Goal: Information Seeking & Learning: Learn about a topic

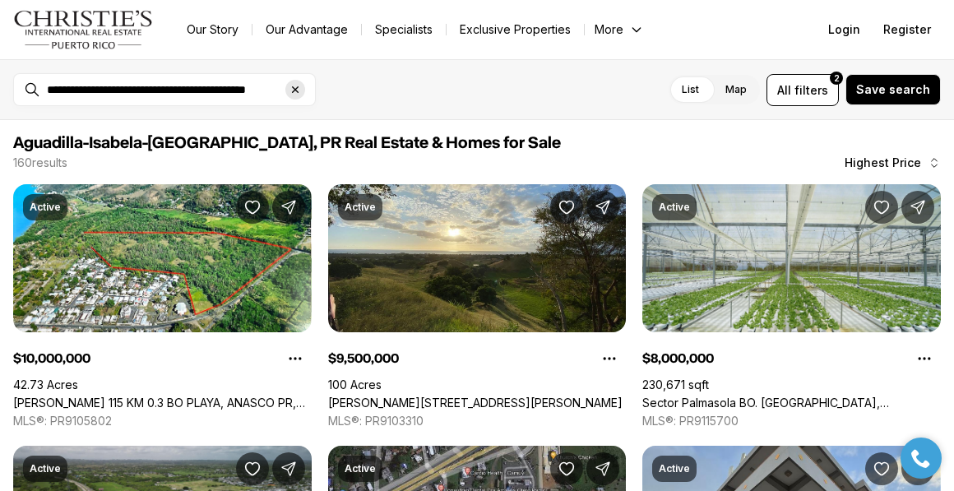
click at [297, 89] on icon "Clear search input" at bounding box center [295, 89] width 13 height 13
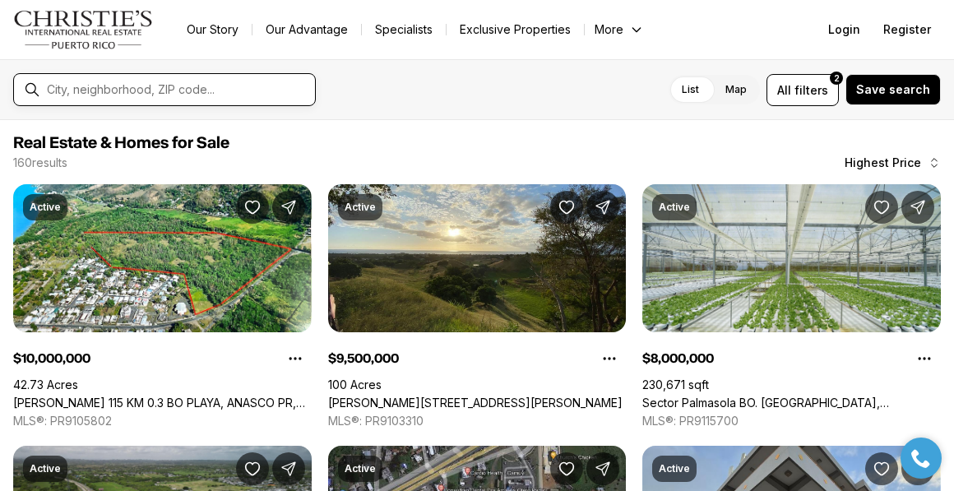
click at [258, 87] on input "text" at bounding box center [178, 89] width 262 height 13
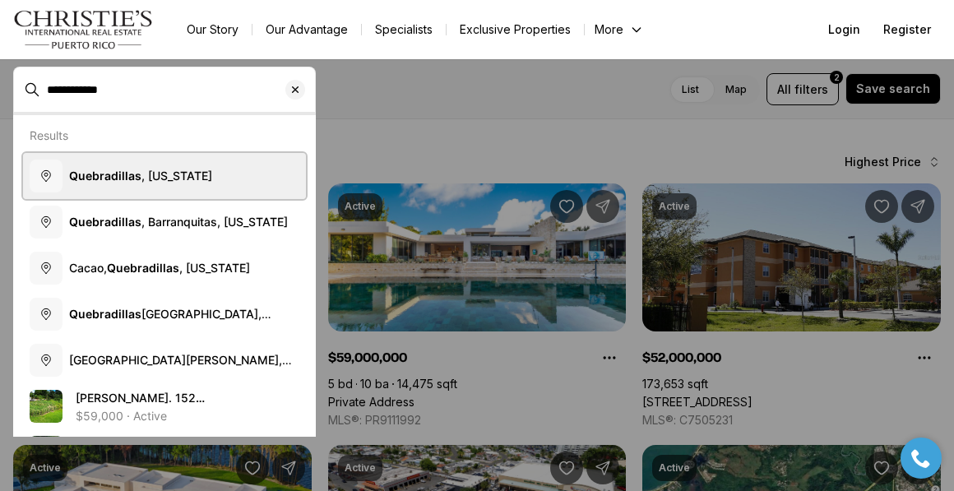
click at [191, 168] on span "Quebradillas , Puerto Rico" at bounding box center [140, 176] width 143 height 16
type input "**********"
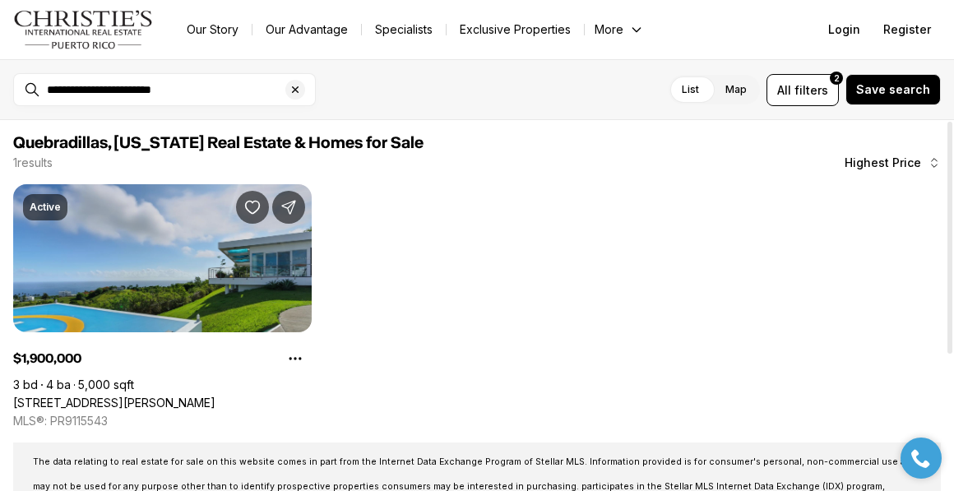
click at [117, 396] on link "[STREET_ADDRESS][PERSON_NAME]" at bounding box center [114, 403] width 202 height 15
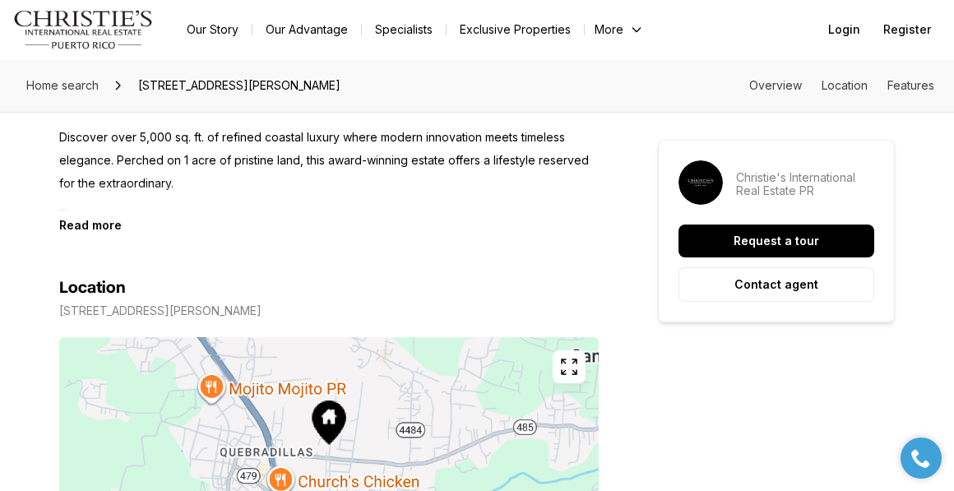
scroll to position [944, 0]
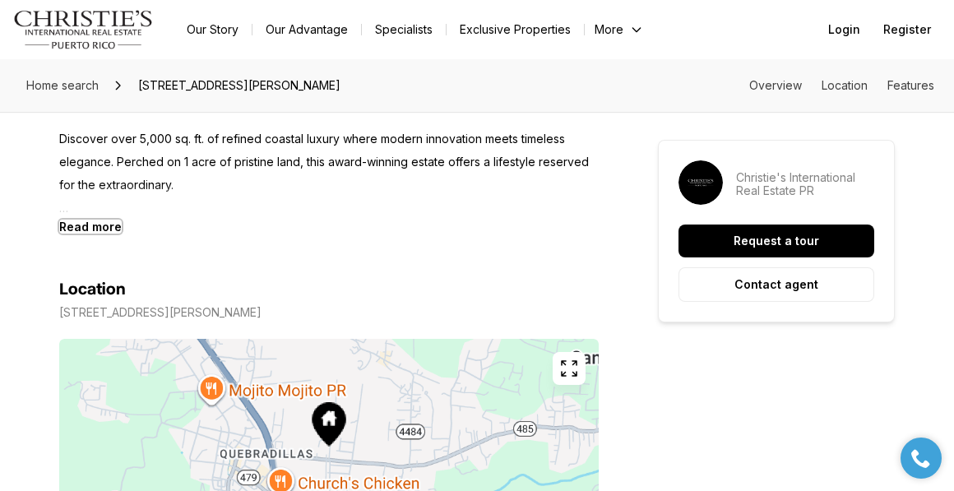
click at [93, 230] on b "Read more" at bounding box center [90, 227] width 63 height 14
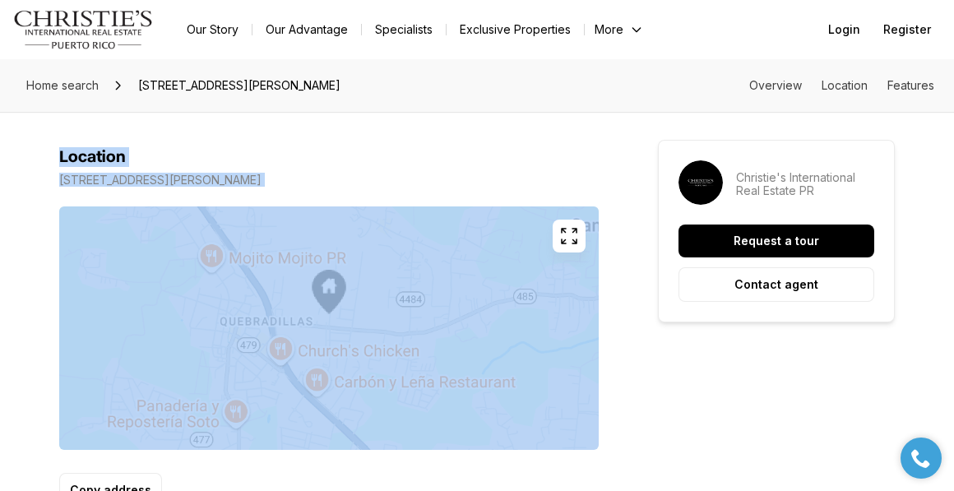
scroll to position [2202, 0]
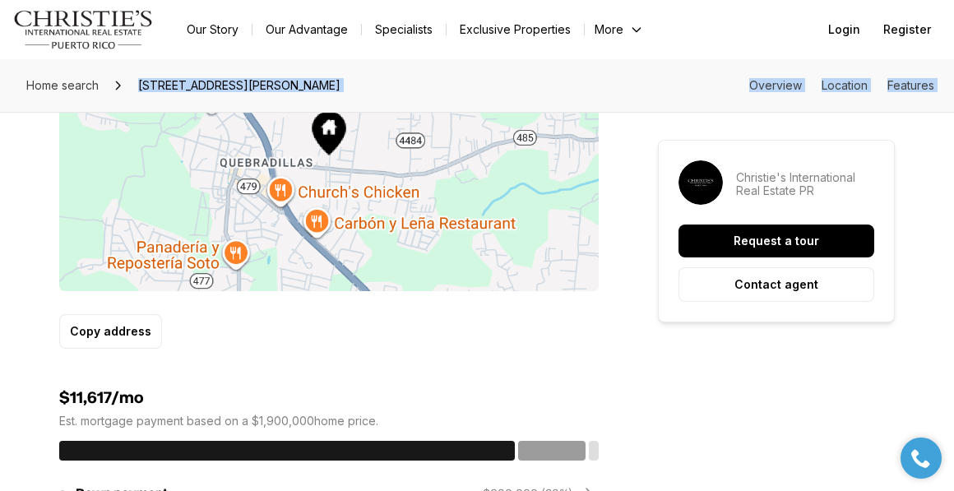
drag, startPoint x: 60, startPoint y: 160, endPoint x: 303, endPoint y: 67, distance: 259.6
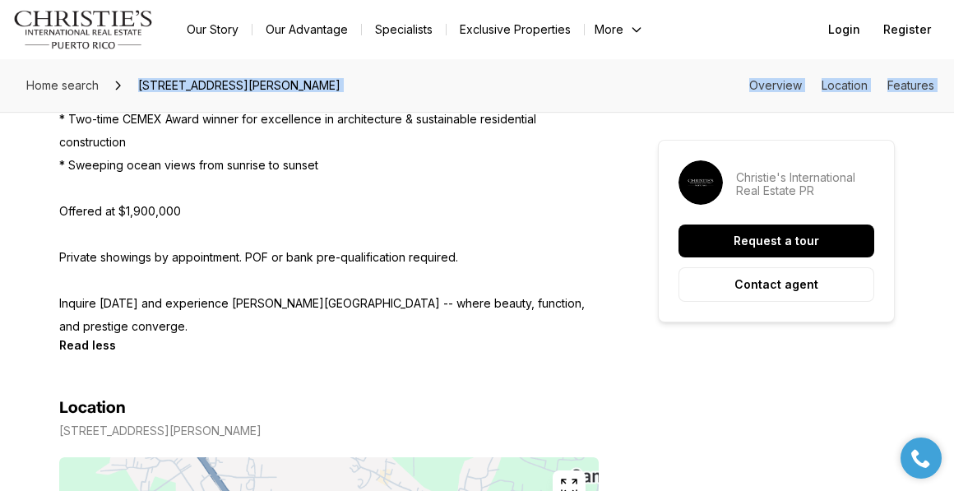
scroll to position [1785, 0]
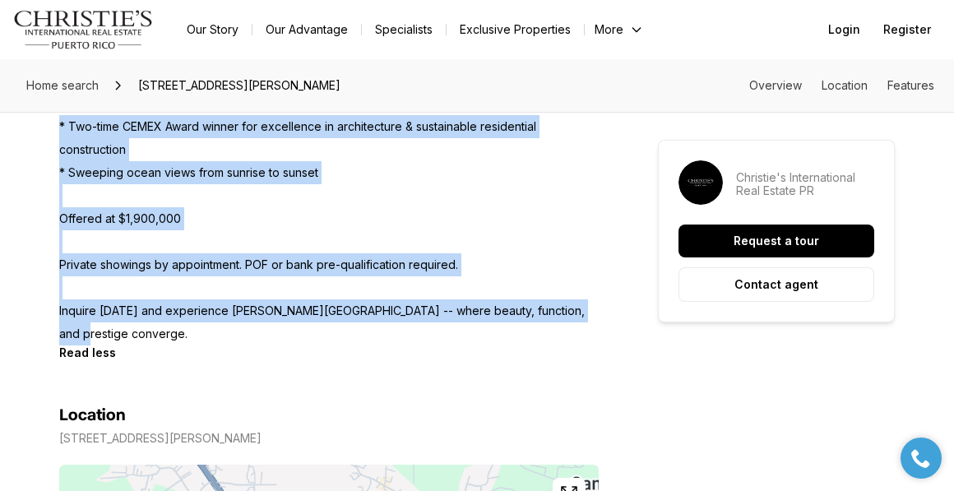
drag, startPoint x: 577, startPoint y: 313, endPoint x: 52, endPoint y: 136, distance: 553.9
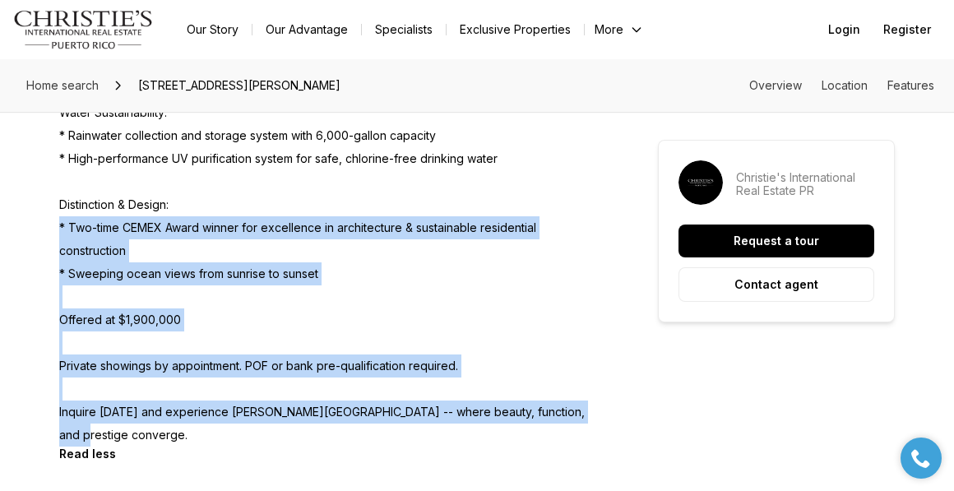
scroll to position [1679, 0]
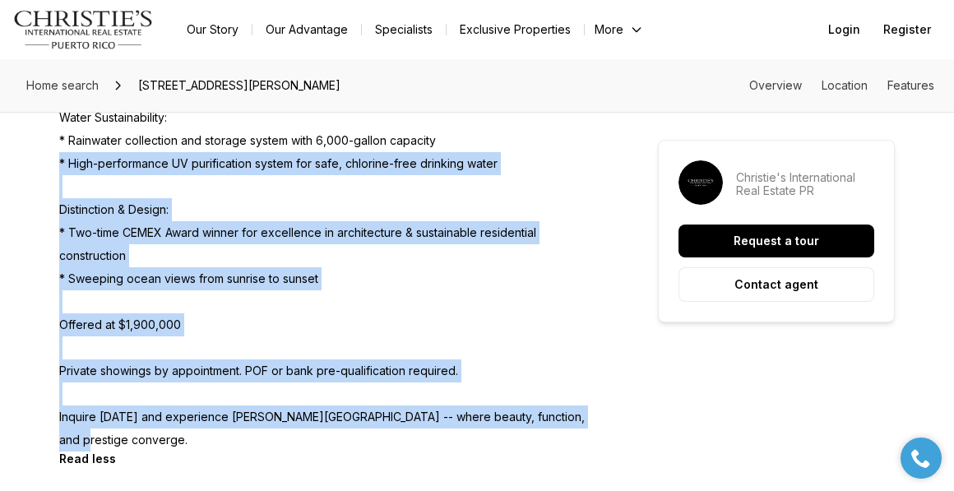
drag, startPoint x: 578, startPoint y: 419, endPoint x: 38, endPoint y: 158, distance: 599.4
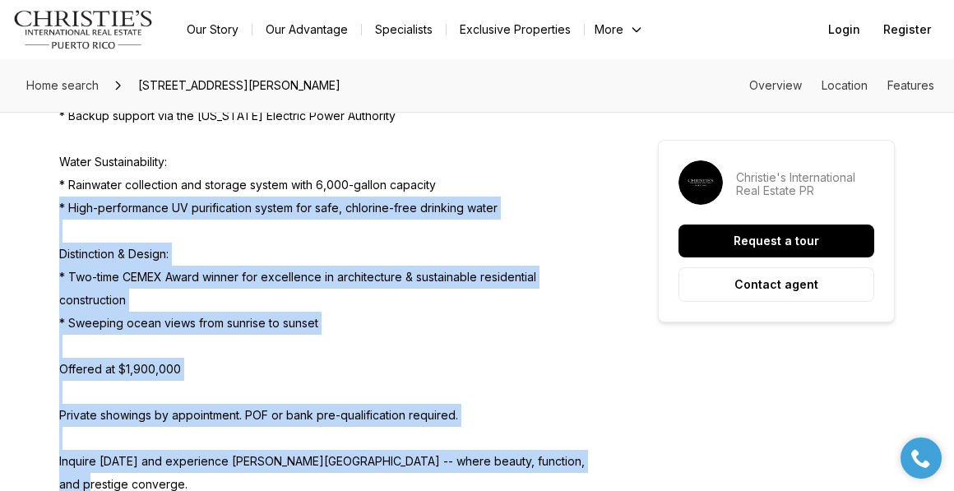
scroll to position [1631, 0]
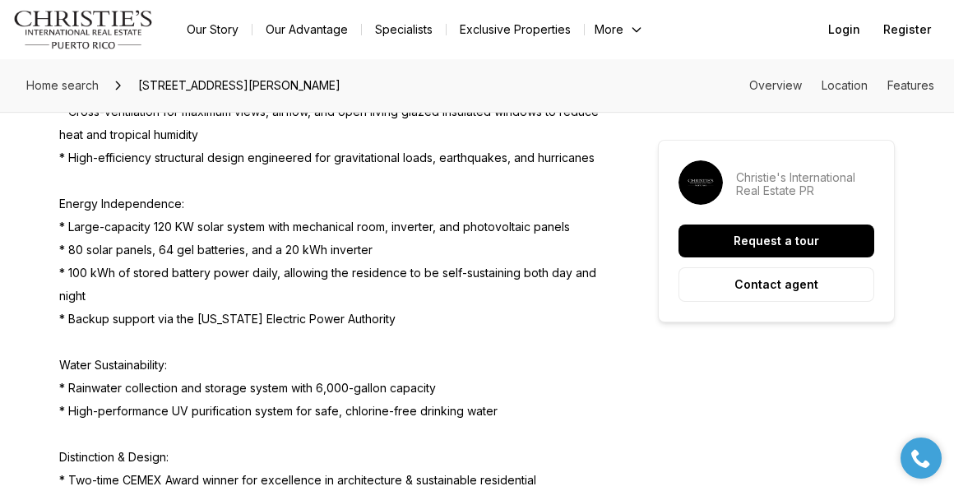
scroll to position [1706, 0]
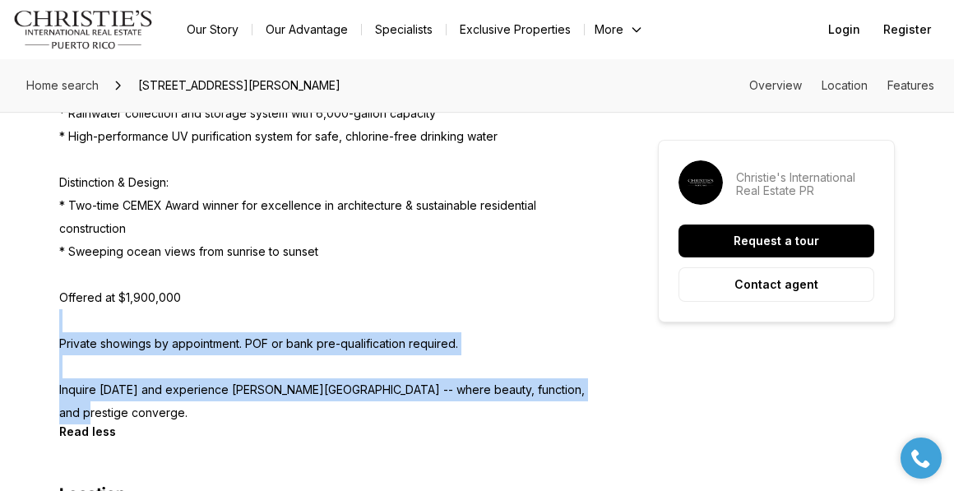
drag, startPoint x: 579, startPoint y: 462, endPoint x: 308, endPoint y: 315, distance: 308.9
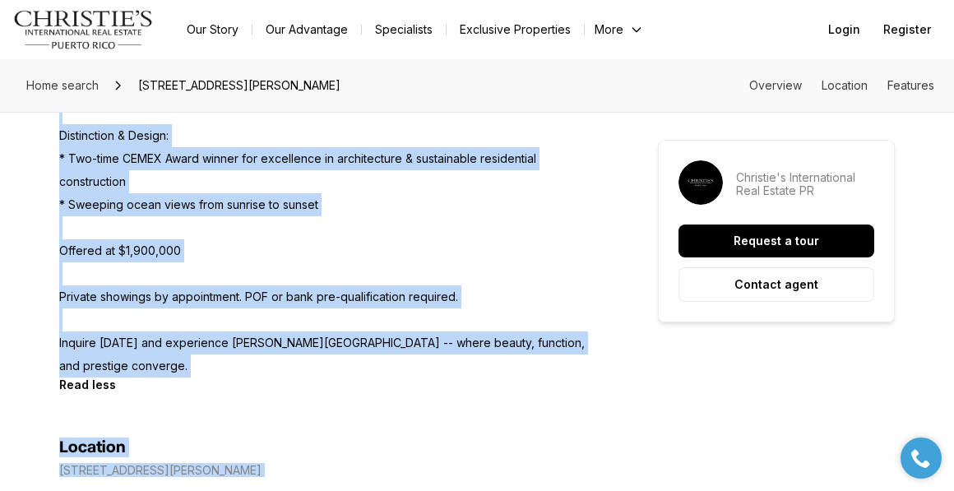
scroll to position [1856, 0]
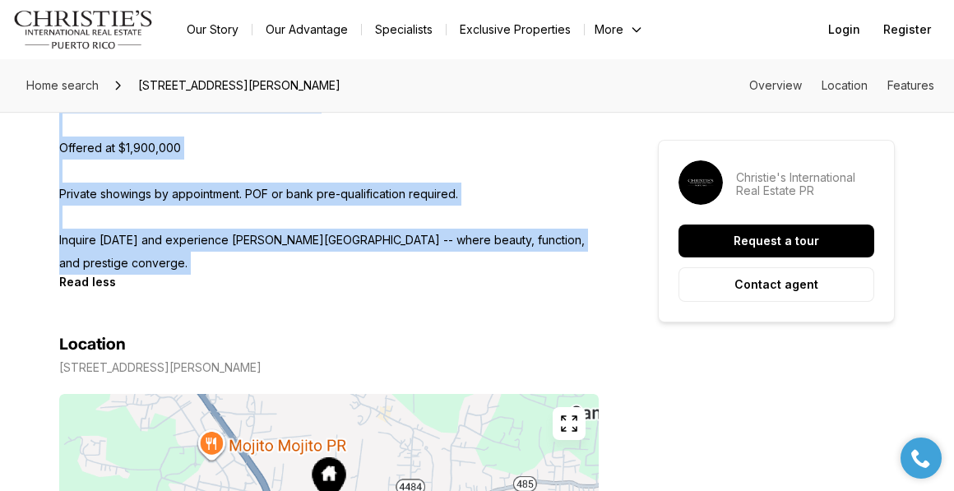
drag, startPoint x: 60, startPoint y: 179, endPoint x: 282, endPoint y: 269, distance: 239.9
copy div "[PERSON_NAME] Haven -- A Distinguished Oceanfront Masterpiece Discover over 5,0…"
